Goal: Navigation & Orientation: Find specific page/section

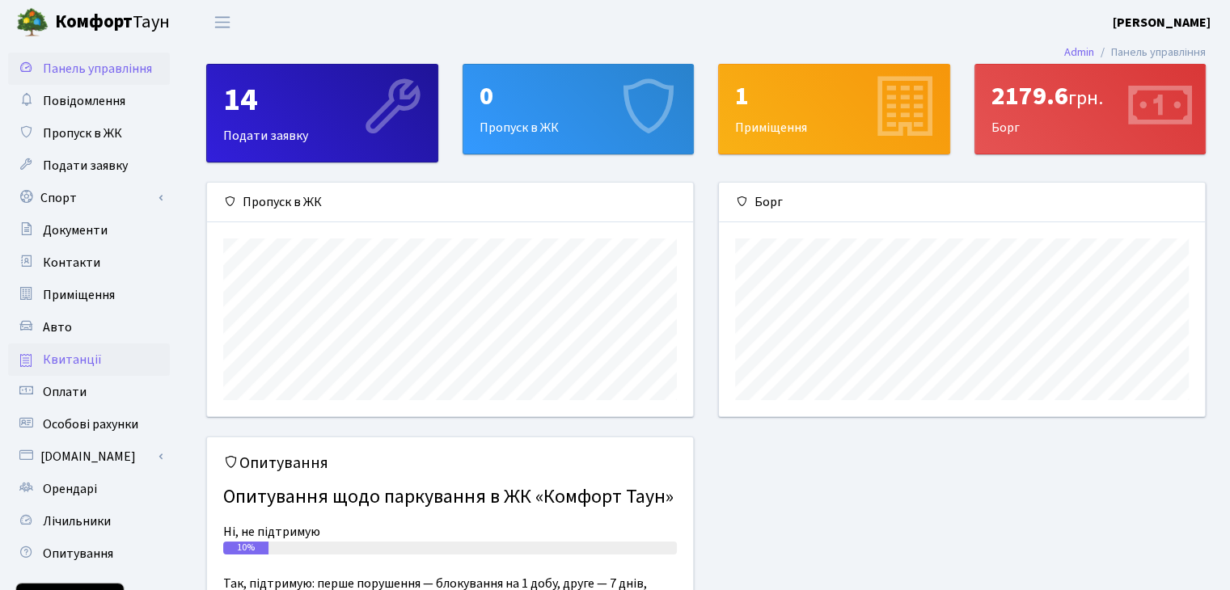
click at [84, 353] on span "Квитанції" at bounding box center [72, 360] width 59 height 18
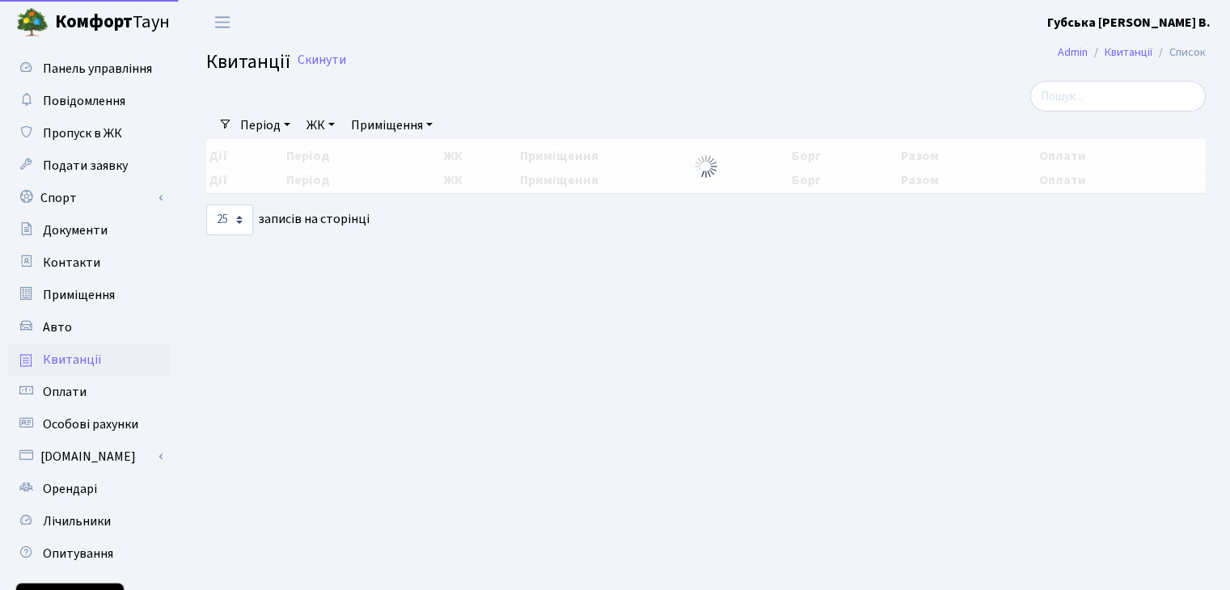
select select "25"
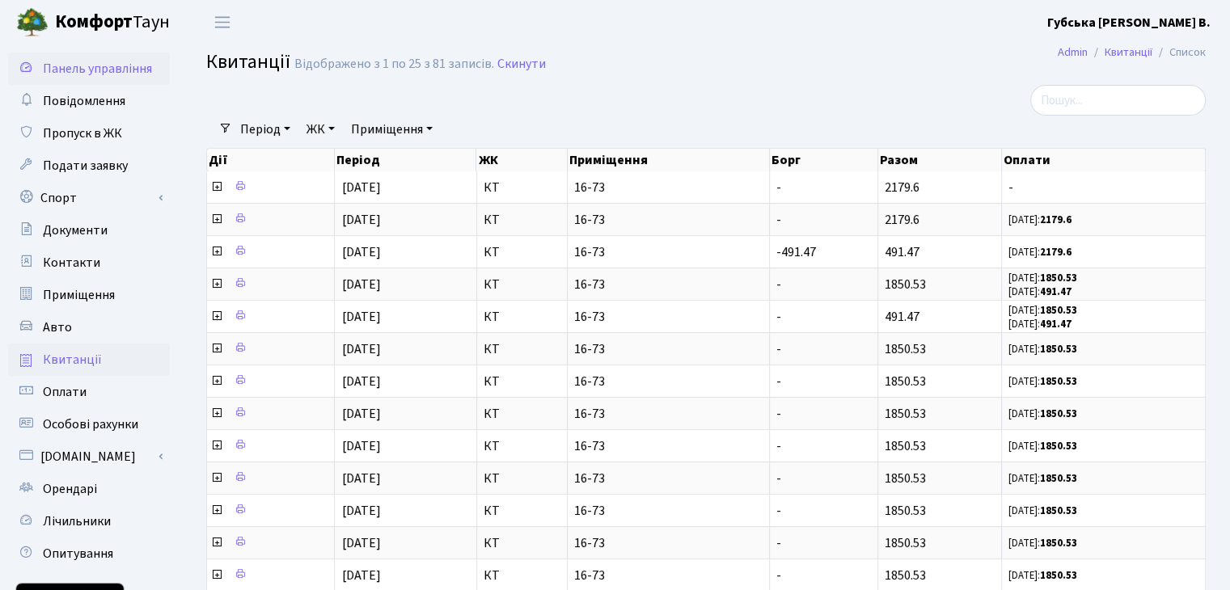
click at [57, 69] on span "Панель управління" at bounding box center [97, 69] width 109 height 18
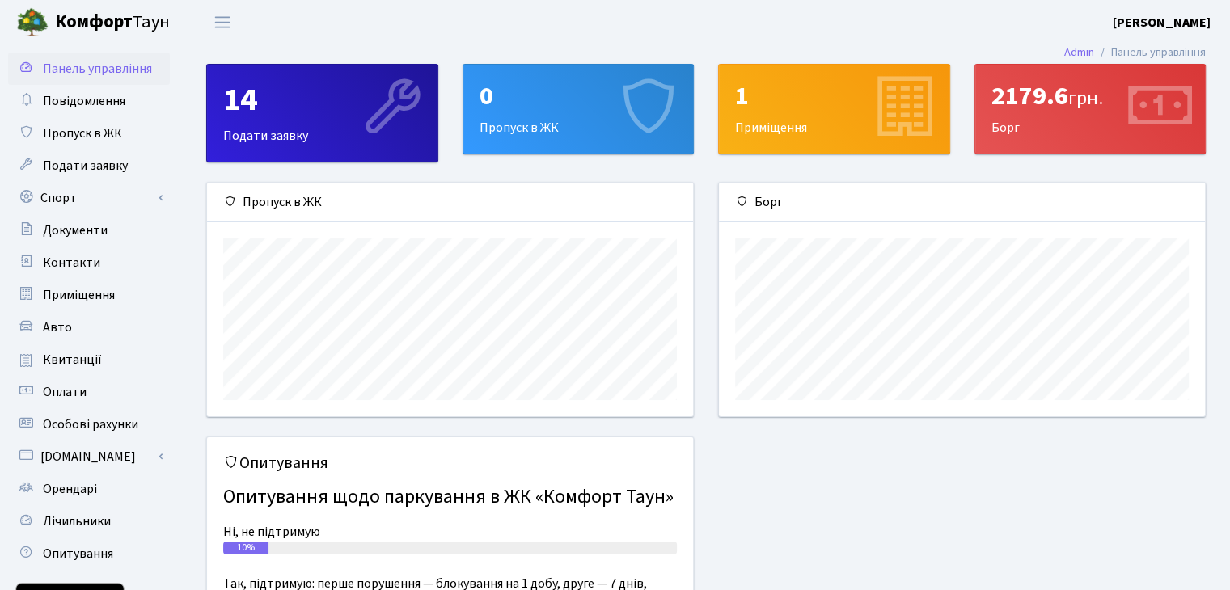
scroll to position [233, 485]
click at [1159, 23] on b "[PERSON_NAME]" at bounding box center [1162, 23] width 98 height 18
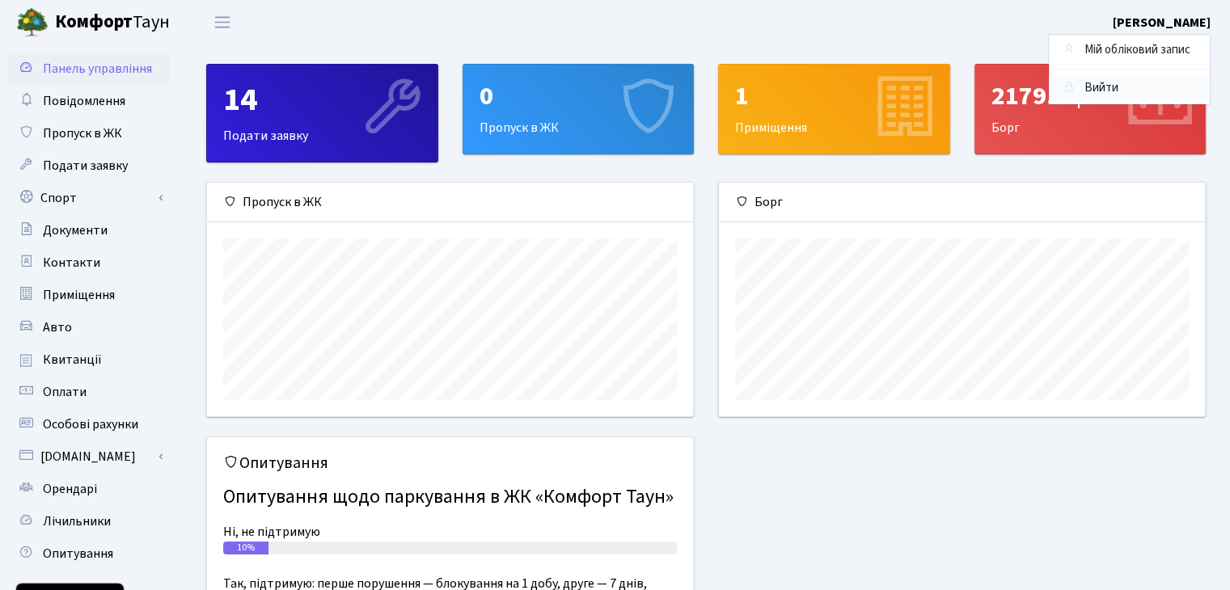
click at [1123, 85] on link "Вийти" at bounding box center [1129, 88] width 161 height 25
